Goal: Download file/media

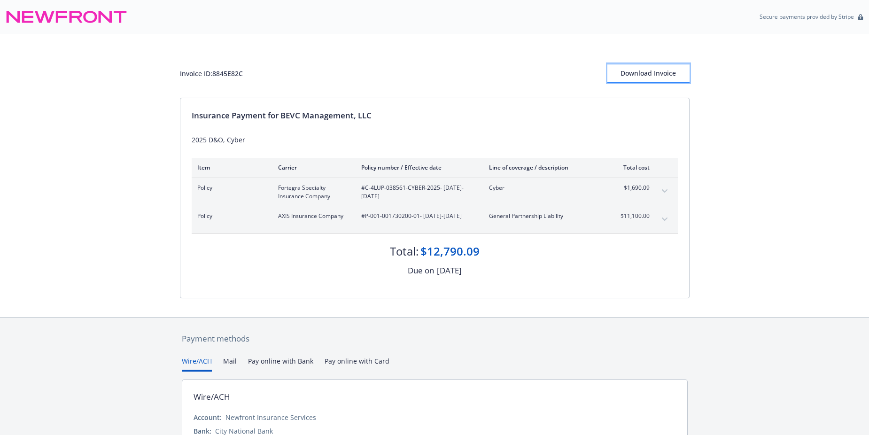
click at [637, 76] on div "Download Invoice" at bounding box center [648, 73] width 82 height 18
click at [228, 64] on div "Invoice ID: 8845E82C Download Invoice" at bounding box center [435, 73] width 510 height 19
click at [228, 72] on div "Invoice ID: 8845E82C" at bounding box center [211, 74] width 63 height 10
copy div "8845E82C"
